Goal: Check status: Check status

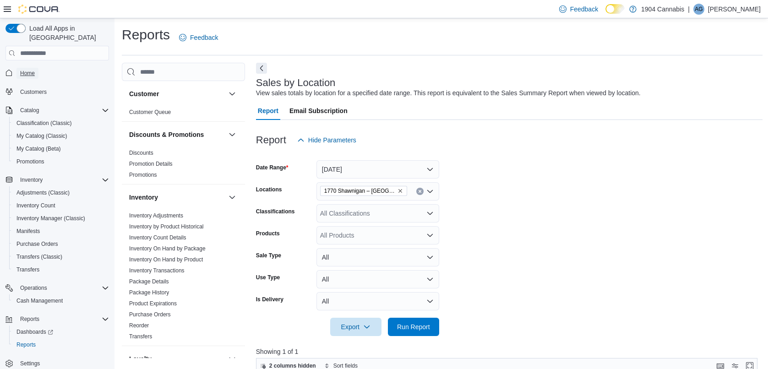
click at [28, 70] on span "Home" at bounding box center [27, 73] width 15 height 7
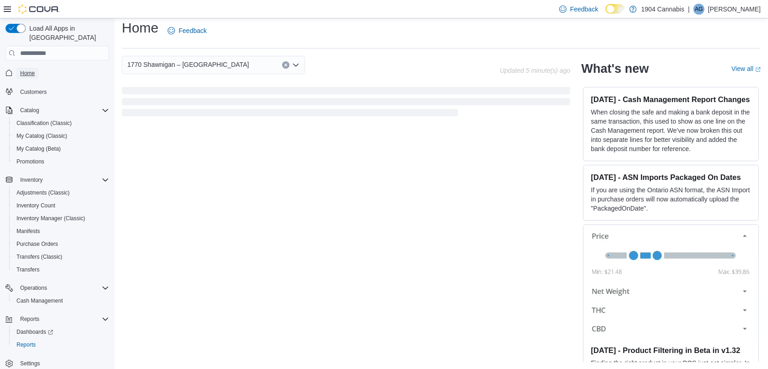
scroll to position [173, 0]
